Goal: Unclear: Browse casually

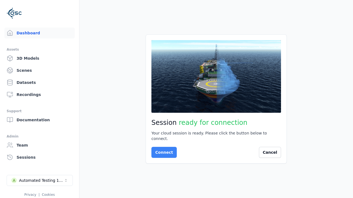
click at [162, 150] on button "Connect" at bounding box center [163, 152] width 25 height 11
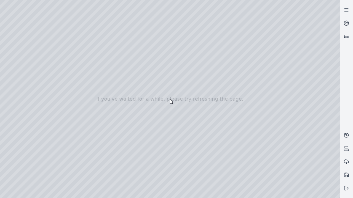
click at [12, 50] on div at bounding box center [169, 99] width 339 height 198
click at [12, 57] on div at bounding box center [169, 99] width 339 height 198
click at [92, 13] on div at bounding box center [169, 99] width 339 height 198
drag, startPoint x: 56, startPoint y: 37, endPoint x: 183, endPoint y: 136, distance: 161.1
click at [183, 136] on div at bounding box center [169, 99] width 339 height 198
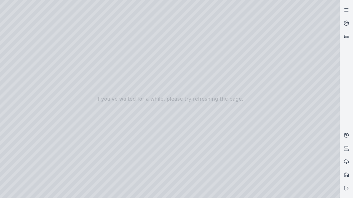
click at [168, 181] on div at bounding box center [169, 99] width 339 height 198
